Goal: Transaction & Acquisition: Purchase product/service

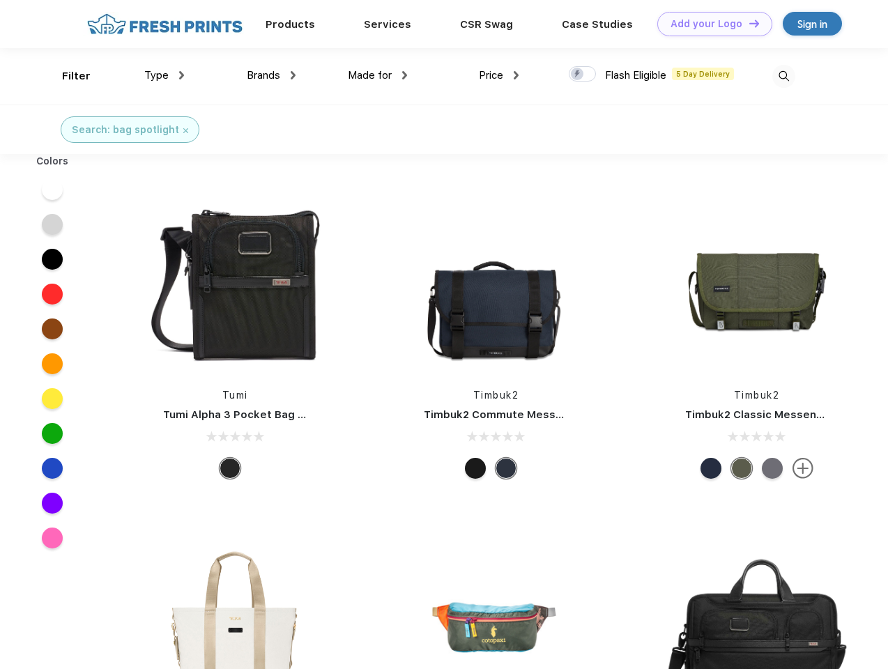
click at [710, 24] on link "Add your Logo Design Tool" at bounding box center [715, 24] width 115 height 24
click at [0, 0] on div "Design Tool" at bounding box center [0, 0] width 0 height 0
click at [748, 23] on link "Add your Logo Design Tool" at bounding box center [715, 24] width 115 height 24
click at [67, 76] on div "Filter" at bounding box center [76, 76] width 29 height 16
click at [165, 75] on span "Type" at bounding box center [156, 75] width 24 height 13
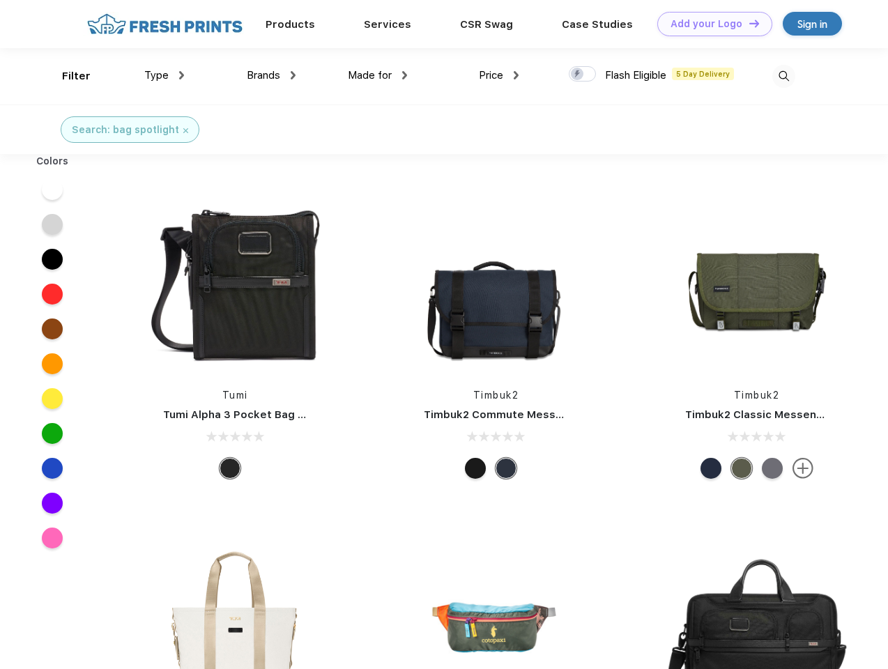
click at [271, 75] on span "Brands" at bounding box center [263, 75] width 33 height 13
click at [378, 75] on span "Made for" at bounding box center [370, 75] width 44 height 13
click at [499, 75] on span "Price" at bounding box center [491, 75] width 24 height 13
click at [583, 75] on div at bounding box center [582, 73] width 27 height 15
click at [578, 75] on input "checkbox" at bounding box center [573, 70] width 9 height 9
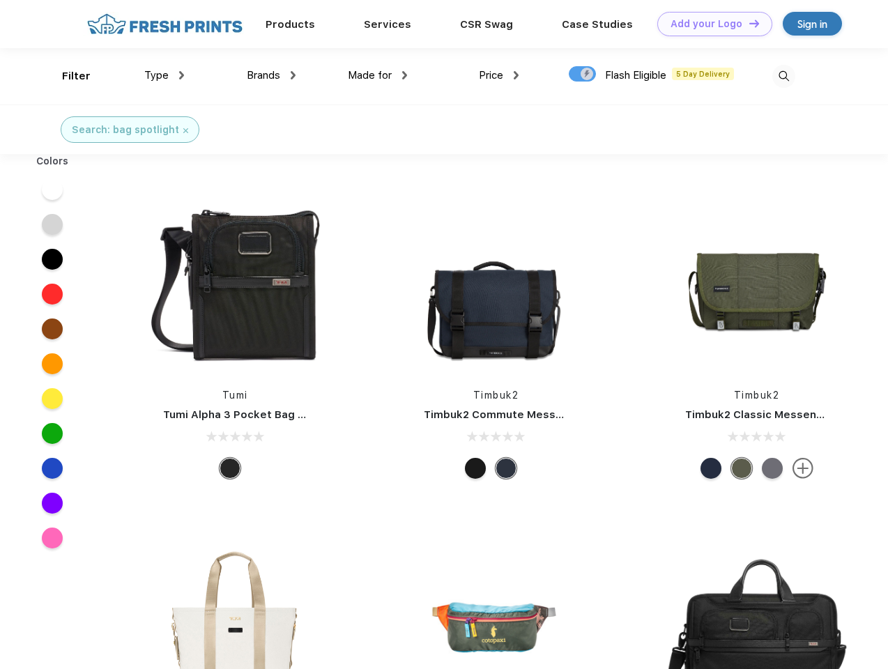
click at [784, 76] on img at bounding box center [784, 76] width 23 height 23
